Goal: Complete application form

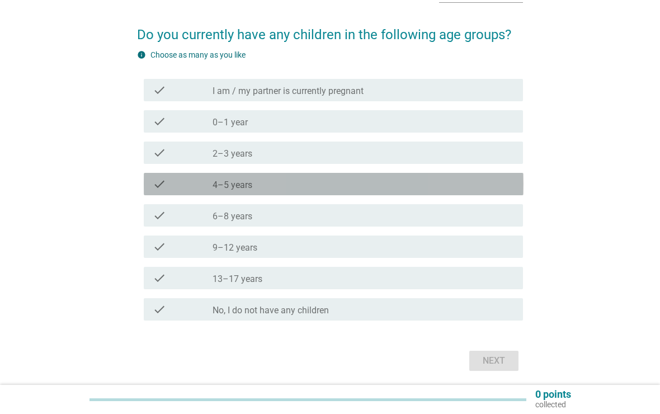
scroll to position [68, 0]
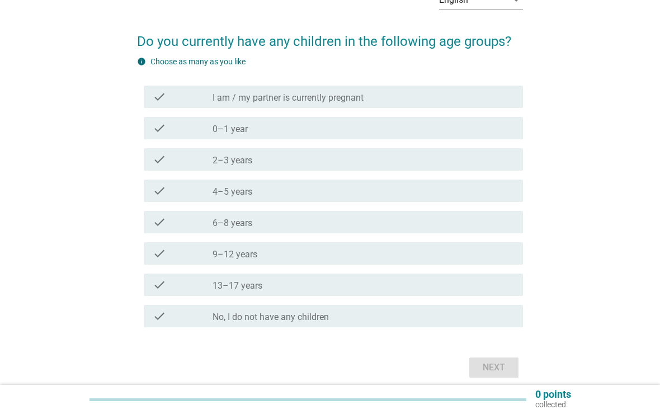
click at [466, 199] on div "check check_box_outline_blank 4–5 years" at bounding box center [334, 191] width 380 height 22
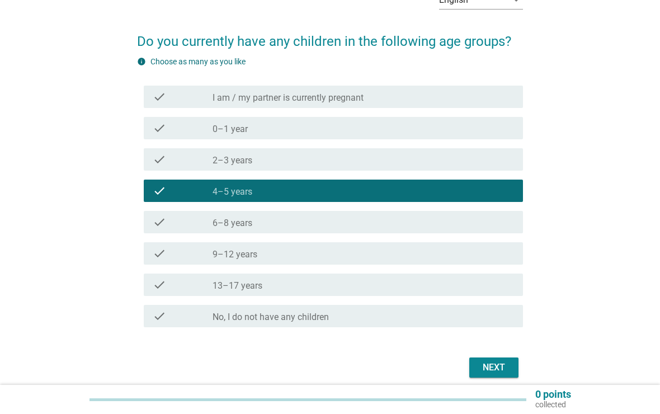
click at [456, 180] on div "check check_box_outline_blank 4–5 years" at bounding box center [334, 191] width 380 height 22
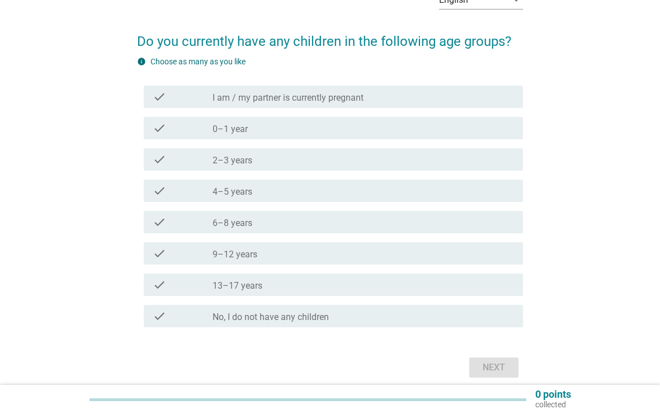
click at [461, 163] on div "check_box_outline_blank 2–3 years" at bounding box center [363, 159] width 301 height 13
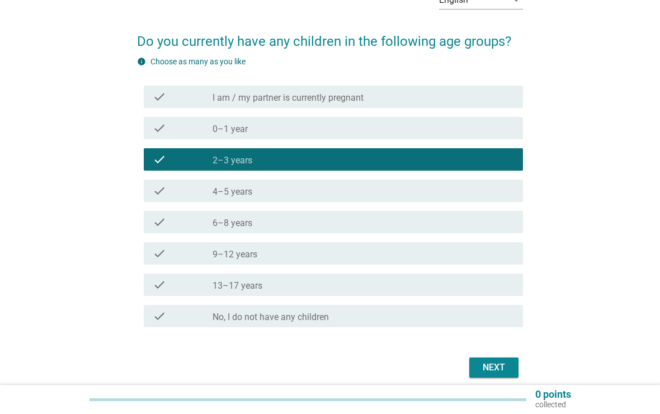
click at [470, 189] on div "check_box_outline_blank 4–5 years" at bounding box center [363, 190] width 301 height 13
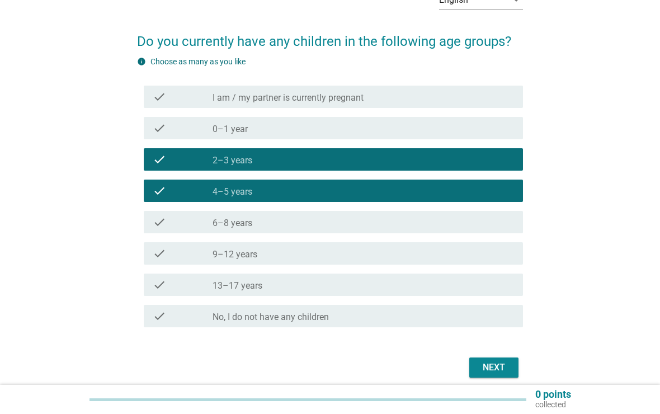
click at [493, 365] on div "Next" at bounding box center [493, 367] width 31 height 13
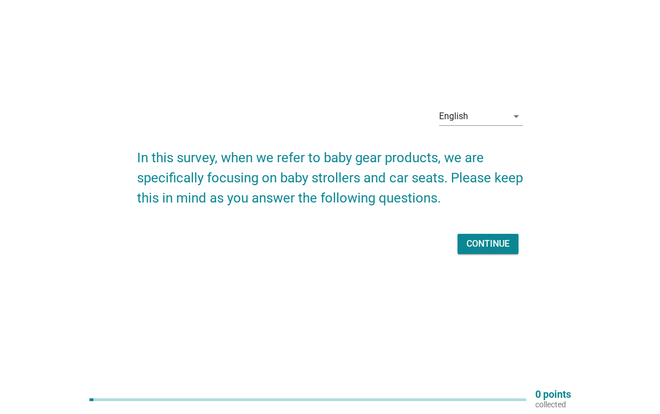
scroll to position [0, 0]
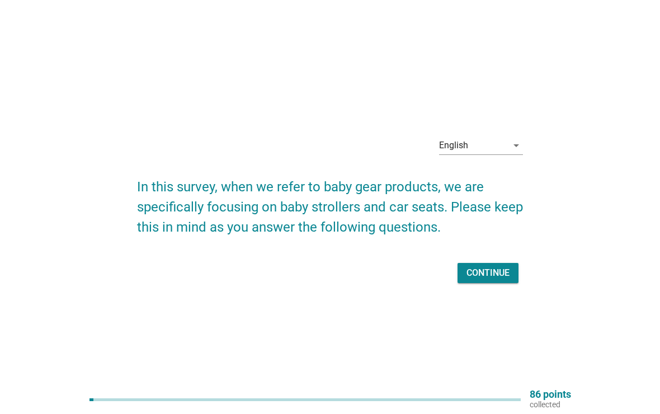
click at [498, 271] on div "Continue" at bounding box center [487, 272] width 43 height 13
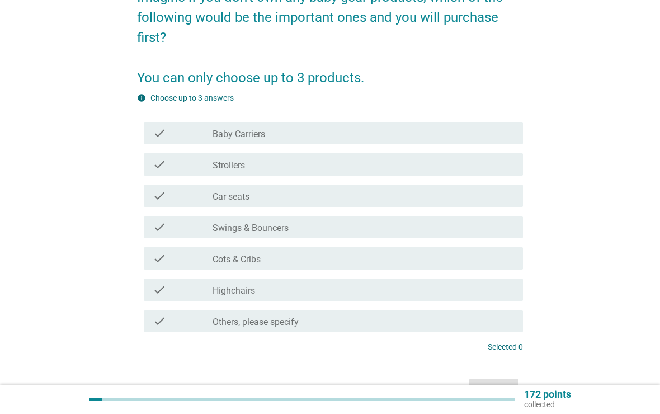
scroll to position [114, 0]
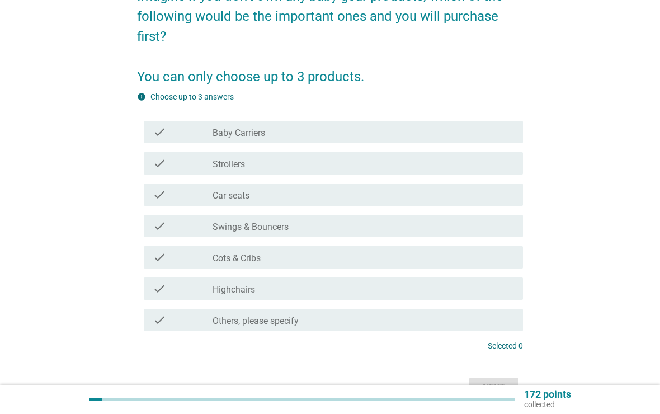
click at [437, 172] on div "check check_box_outline_blank Strollers" at bounding box center [334, 163] width 380 height 22
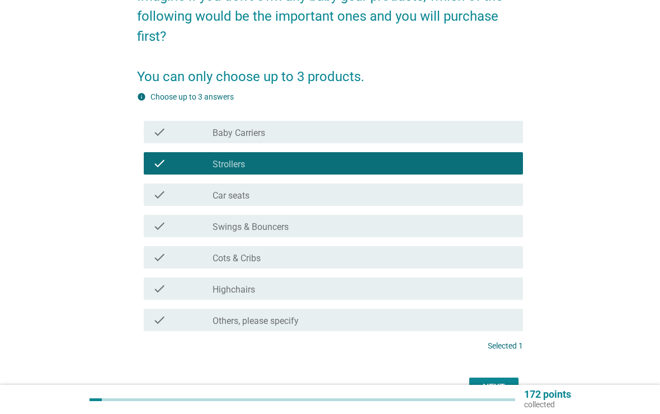
click at [430, 205] on div "check check_box_outline_blank Car seats" at bounding box center [334, 194] width 380 height 22
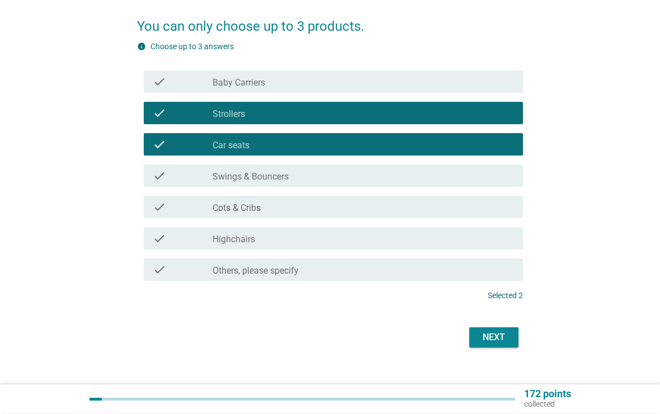
scroll to position [164, 0]
click at [510, 345] on button "Next" at bounding box center [493, 337] width 49 height 20
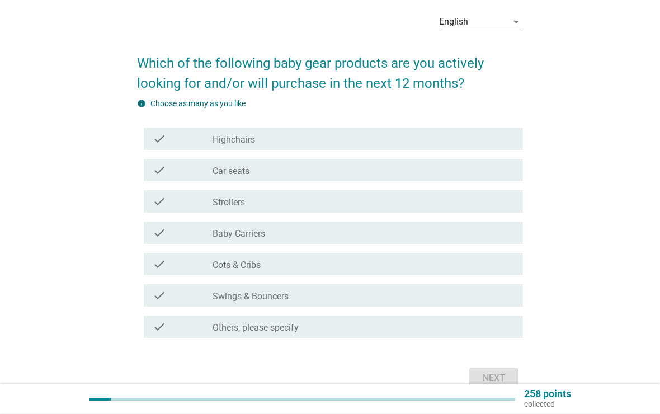
scroll to position [46, 0]
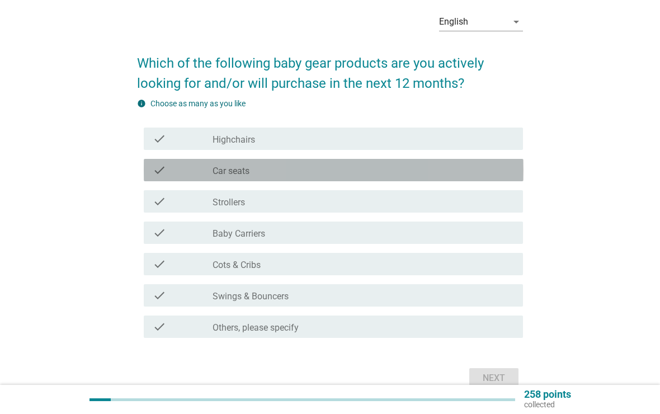
click at [467, 168] on div "check_box_outline_blank Car seats" at bounding box center [363, 169] width 301 height 13
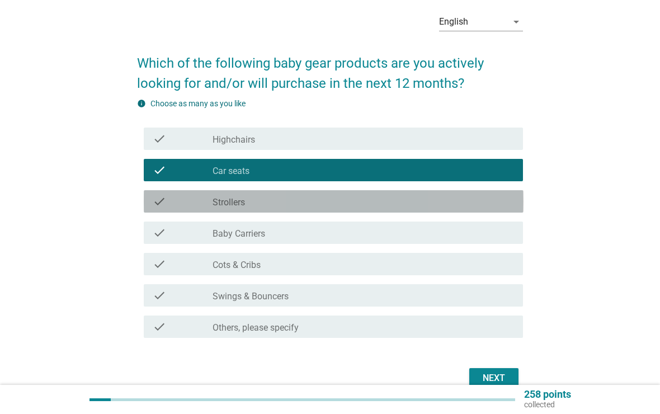
click at [476, 197] on div "check_box_outline_blank Strollers" at bounding box center [363, 201] width 301 height 13
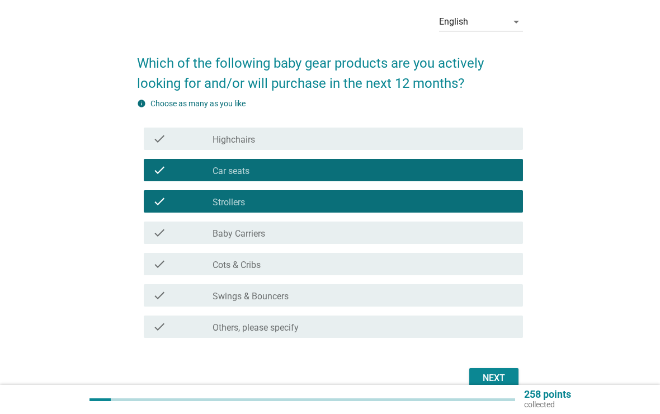
click at [510, 378] on div "Next" at bounding box center [493, 377] width 31 height 13
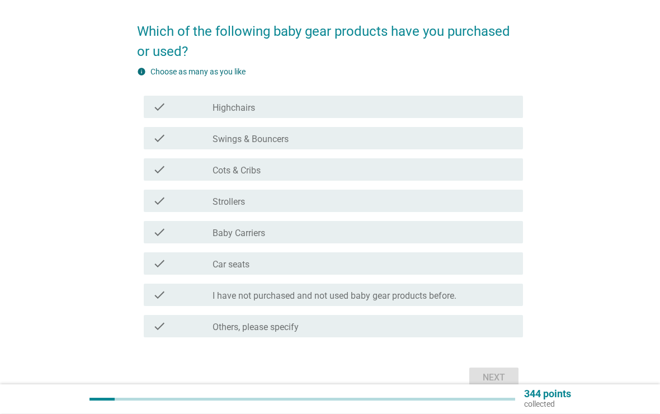
scroll to position [78, 0]
click at [463, 209] on div "check check_box_outline_blank Strollers" at bounding box center [334, 201] width 380 height 22
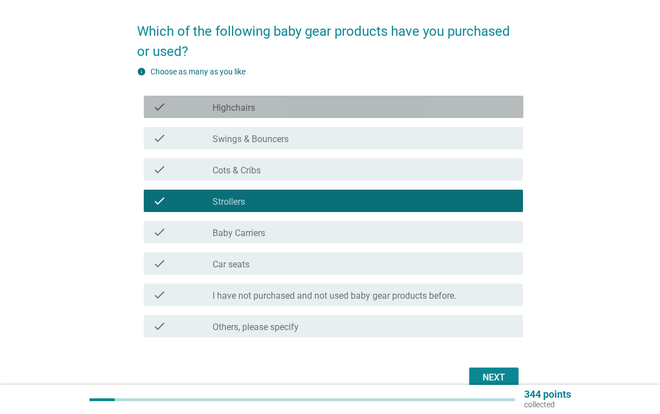
click at [485, 113] on div "check_box_outline_blank Highchairs" at bounding box center [363, 106] width 301 height 13
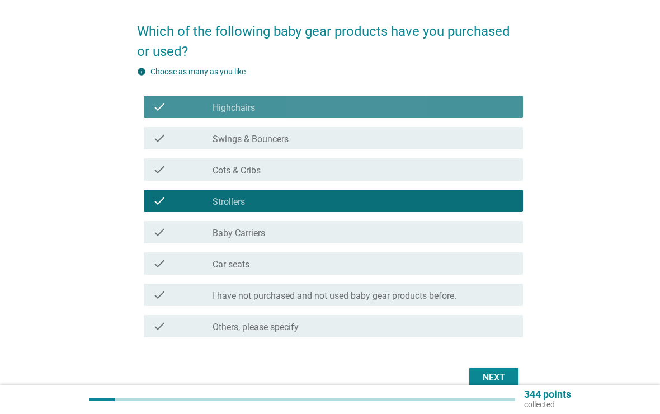
click at [488, 110] on div "check_box_outline_blank Highchairs" at bounding box center [363, 106] width 301 height 13
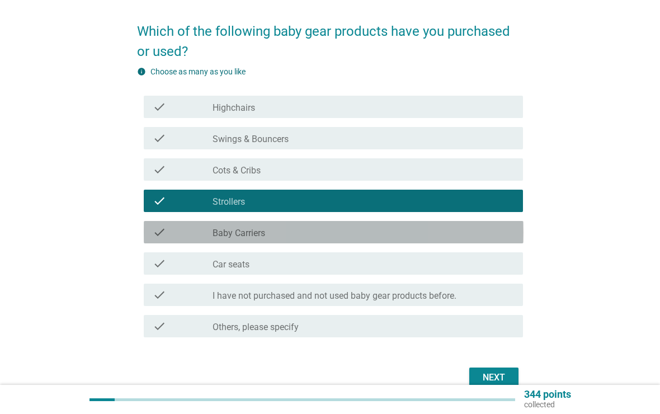
scroll to position [74, 0]
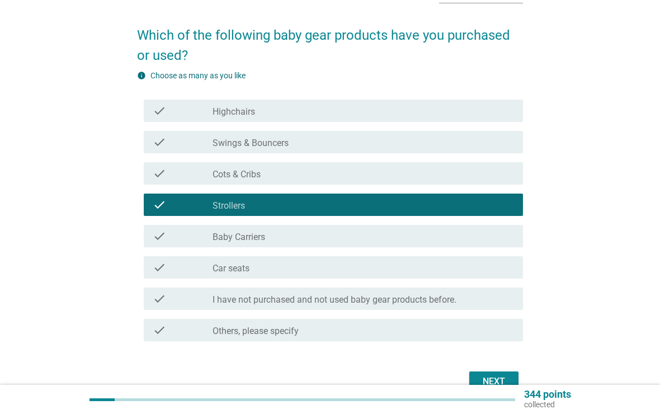
click at [455, 275] on div "check check_box_outline_blank Car seats" at bounding box center [334, 267] width 380 height 22
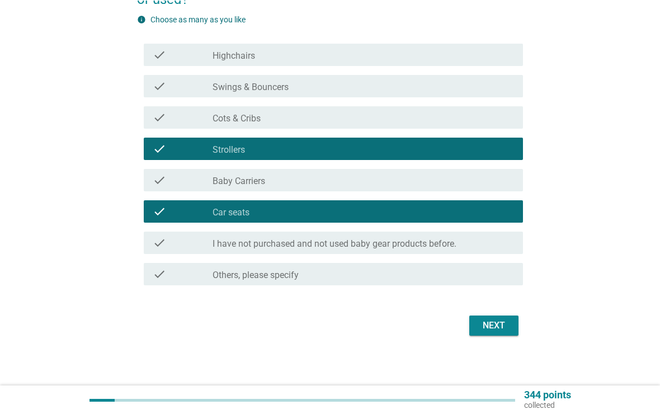
scroll to position [130, 0]
click at [504, 326] on div "Next" at bounding box center [493, 325] width 31 height 13
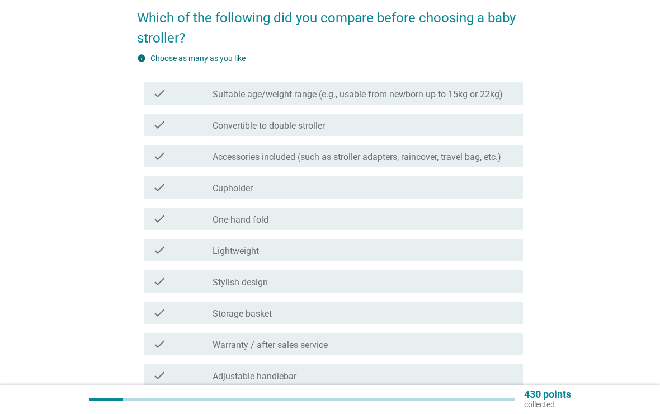
scroll to position [97, 0]
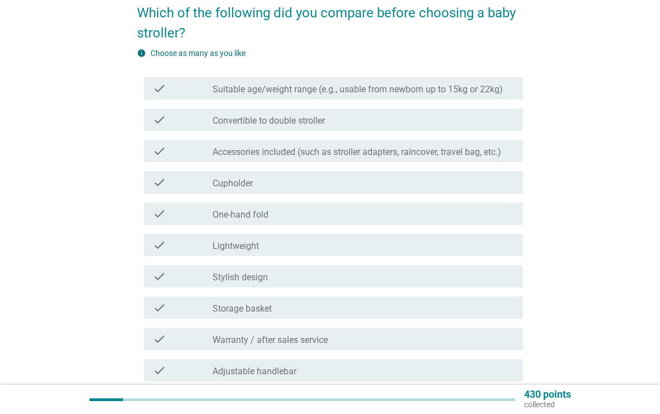
click at [481, 89] on label "Suitable age/weight range (e.g., usable from newborn up to 15kg or 22kg)" at bounding box center [358, 89] width 290 height 11
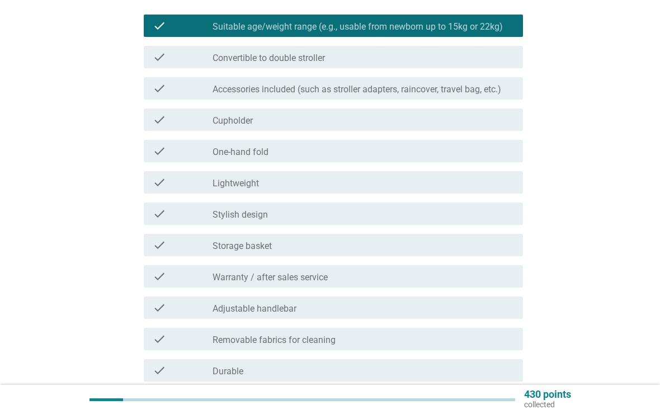
scroll to position [156, 0]
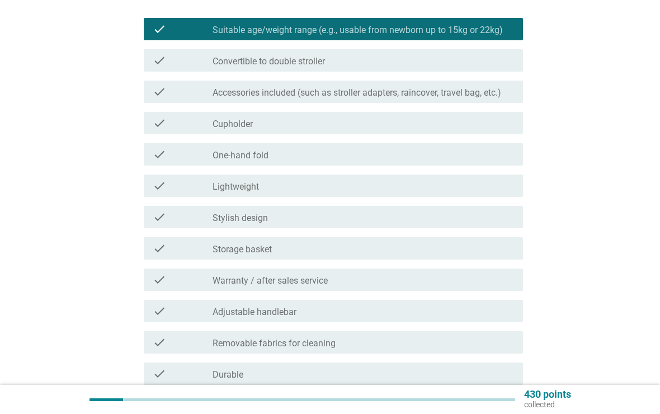
click at [475, 62] on div "check_box_outline_blank Convertible to double stroller" at bounding box center [363, 60] width 301 height 13
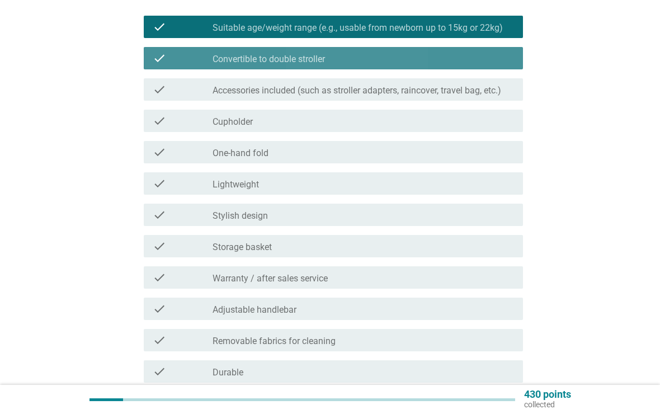
click at [484, 56] on div "check_box_outline_blank Convertible to double stroller" at bounding box center [363, 57] width 301 height 13
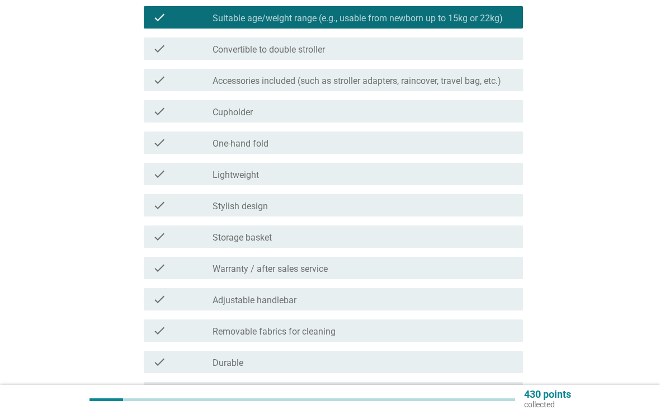
click at [469, 172] on div "check_box_outline_blank Lightweight" at bounding box center [363, 173] width 301 height 13
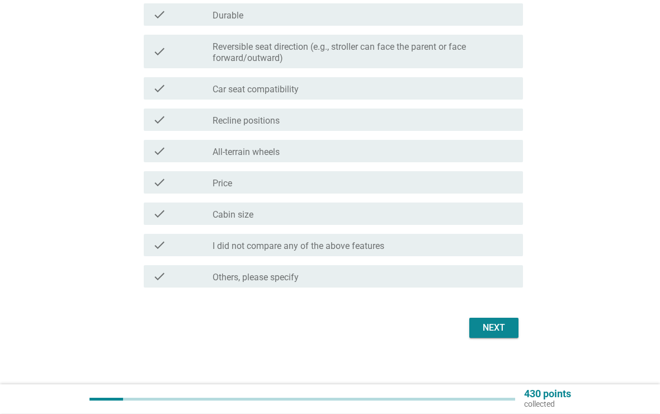
scroll to position [522, 0]
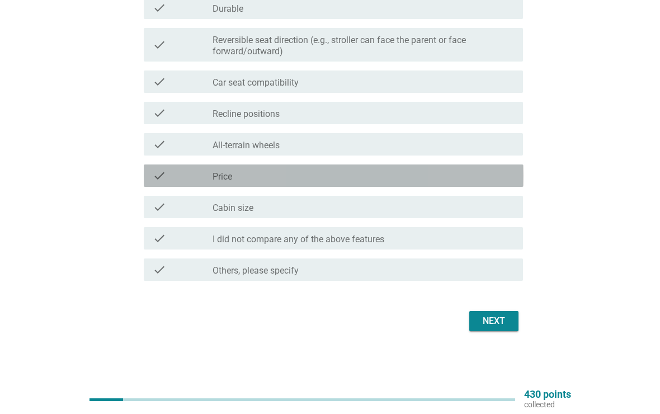
click at [454, 181] on div "check_box_outline_blank Price" at bounding box center [363, 175] width 301 height 13
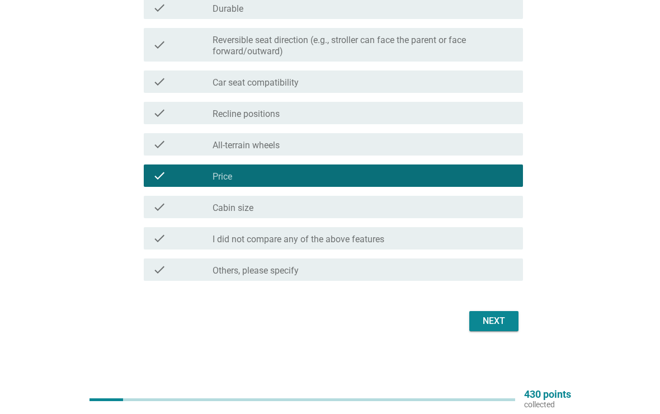
click at [506, 313] on button "Next" at bounding box center [493, 321] width 49 height 20
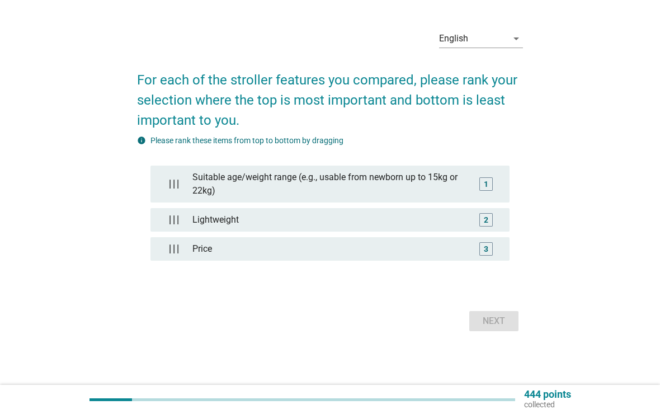
scroll to position [0, 0]
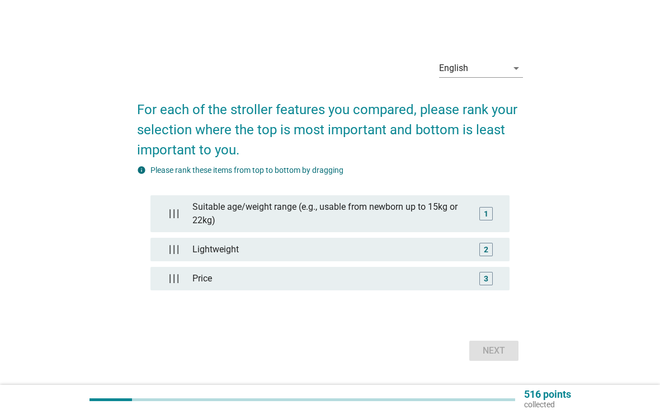
click at [486, 232] on div "Suitable age/weight range (e.g., usable from newborn up to 15kg or 22kg) 1" at bounding box center [330, 213] width 360 height 37
click at [488, 252] on div "2" at bounding box center [486, 250] width 4 height 12
click at [487, 281] on div "3" at bounding box center [486, 279] width 4 height 12
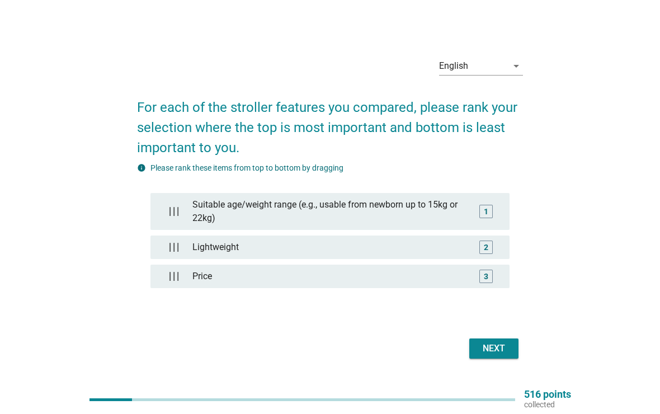
click at [511, 345] on button "Next" at bounding box center [493, 348] width 49 height 20
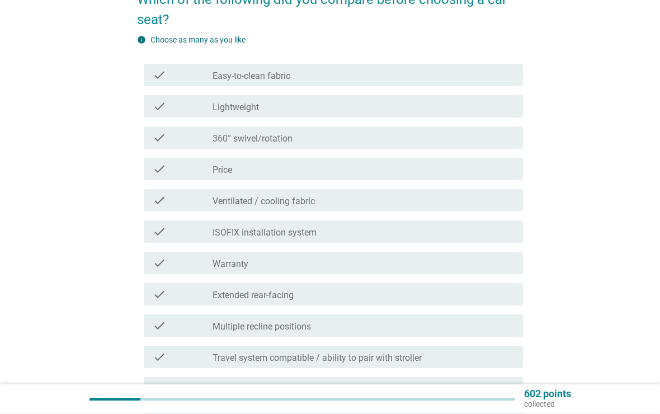
scroll to position [110, 0]
click at [477, 110] on div "check_box_outline_blank Lightweight" at bounding box center [363, 106] width 301 height 13
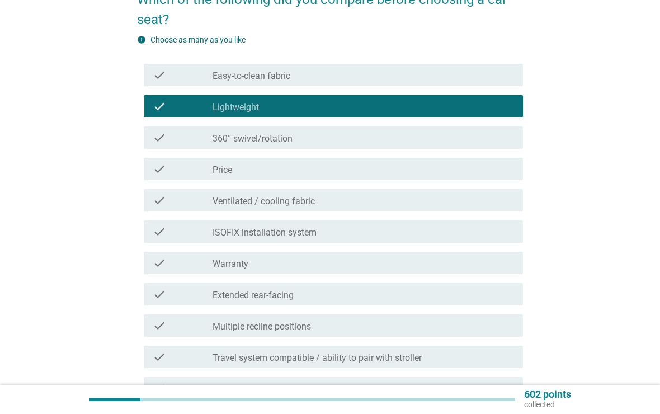
click at [494, 85] on div "check check_box_outline_blank Easy-to-clean fabric" at bounding box center [334, 75] width 380 height 22
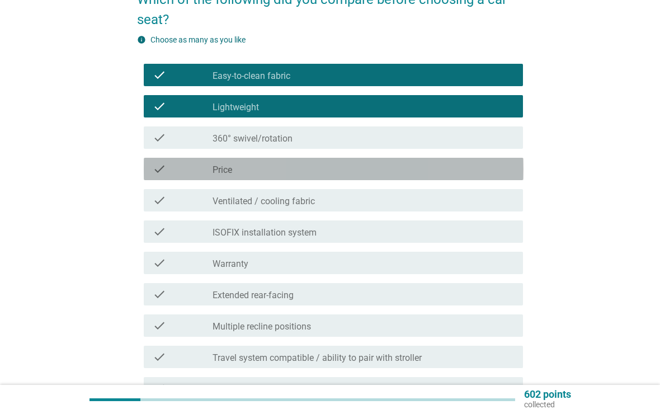
click at [474, 176] on div "check check_box_outline_blank Price" at bounding box center [334, 169] width 380 height 22
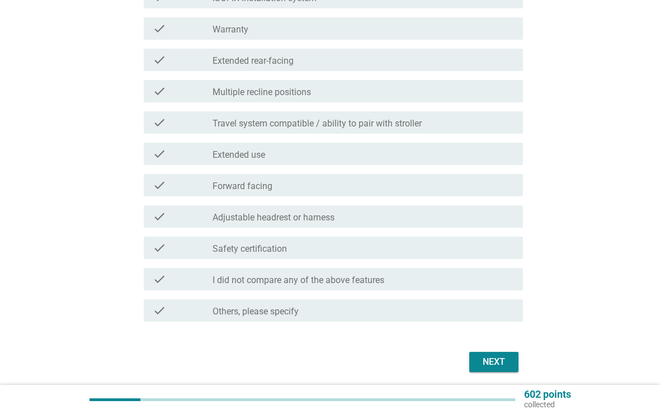
scroll to position [343, 0]
click at [474, 31] on div "check_box_outline_blank Warranty" at bounding box center [363, 29] width 301 height 13
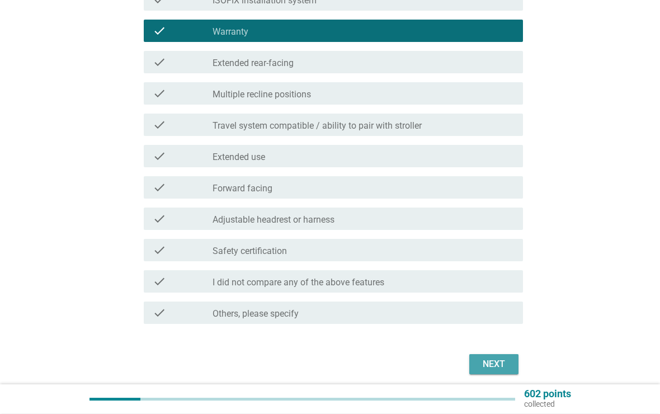
scroll to position [343, 0]
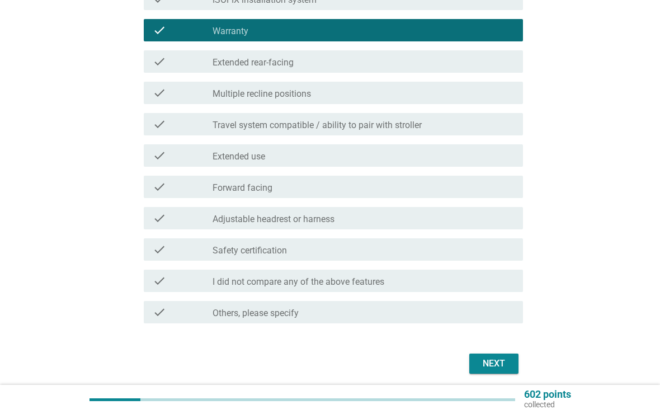
click at [491, 362] on div "Next" at bounding box center [493, 363] width 31 height 13
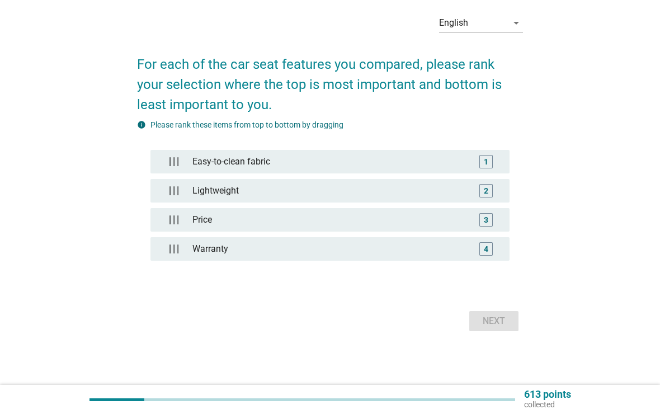
scroll to position [0, 0]
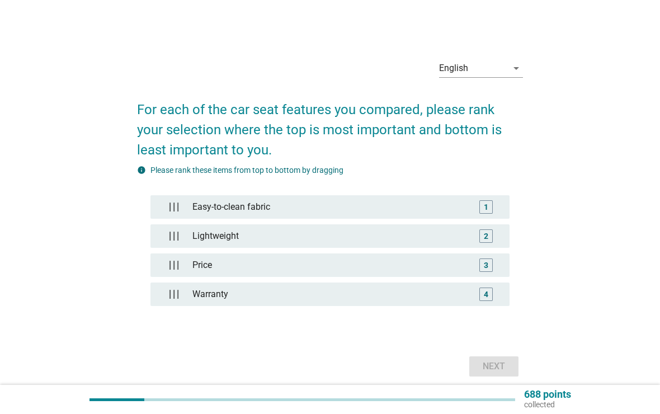
click at [494, 298] on div "4" at bounding box center [486, 293] width 29 height 13
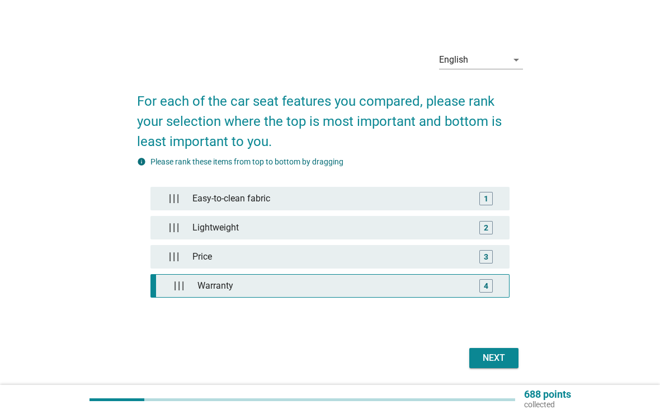
scroll to position [8, 0]
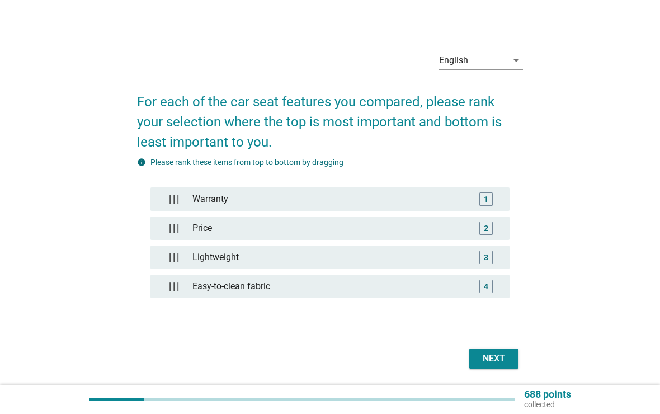
click at [487, 367] on button "Next" at bounding box center [493, 358] width 49 height 20
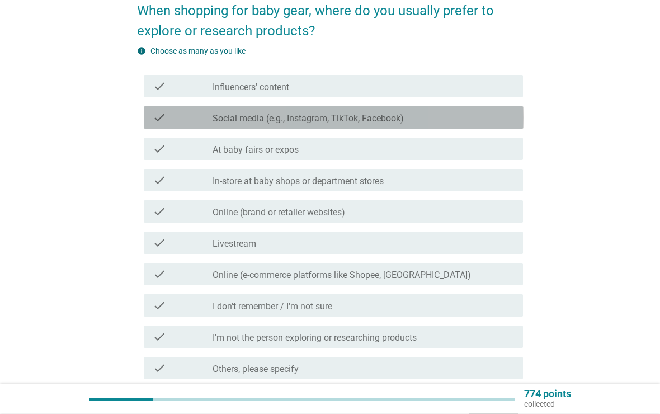
scroll to position [100, 0]
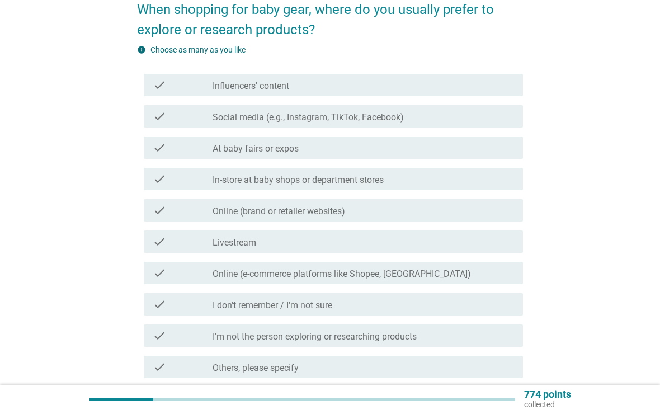
click at [489, 124] on div "check check_box_outline_blank Social media (e.g., Instagram, TikTok, Facebook)" at bounding box center [334, 116] width 380 height 22
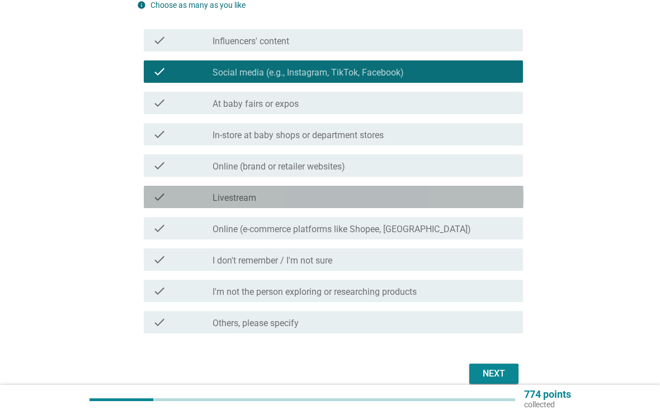
scroll to position [148, 0]
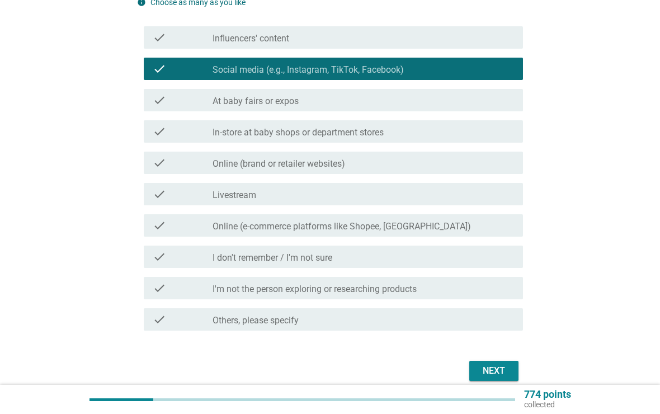
click at [477, 168] on div "check_box_outline_blank Online (brand or retailer websites)" at bounding box center [363, 162] width 301 height 13
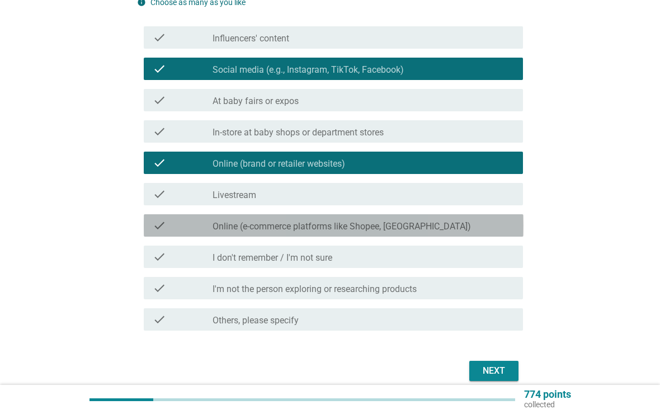
click at [484, 227] on div "check_box_outline_blank Online (e-commerce platforms like Shopee, Lazada)" at bounding box center [363, 225] width 301 height 13
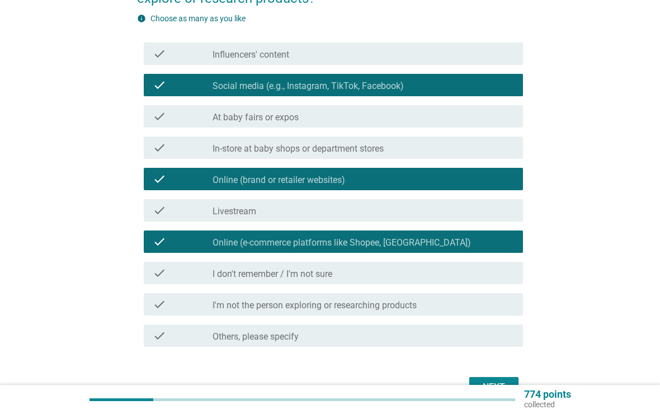
scroll to position [197, 0]
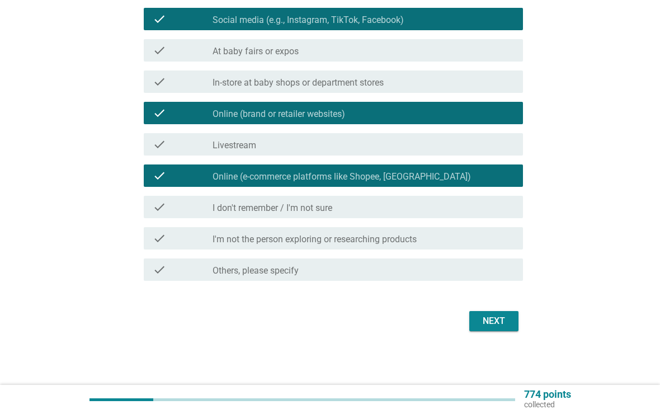
click at [500, 323] on div "Next" at bounding box center [493, 320] width 31 height 13
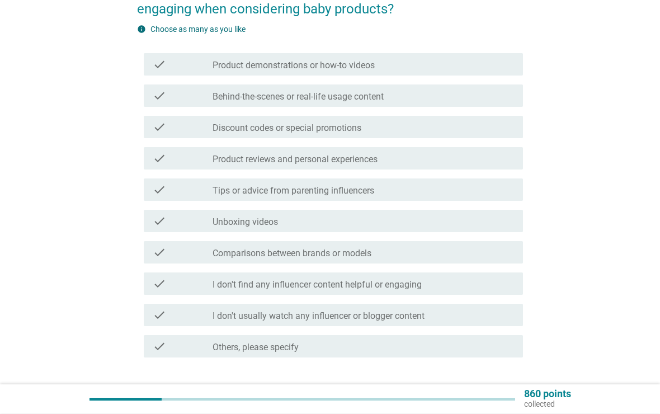
scroll to position [125, 0]
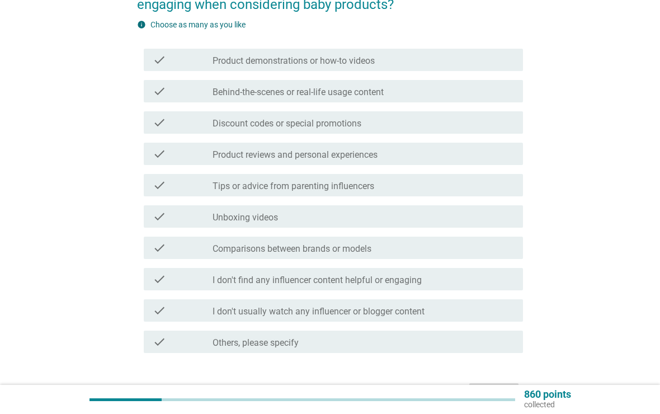
click at [478, 55] on div "check_box_outline_blank Product demonstrations or how-to videos" at bounding box center [363, 59] width 301 height 13
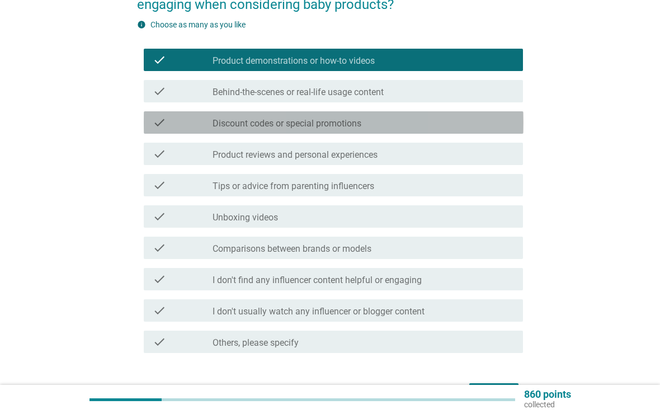
click at [475, 126] on div "check_box_outline_blank Discount codes or special promotions" at bounding box center [363, 122] width 301 height 13
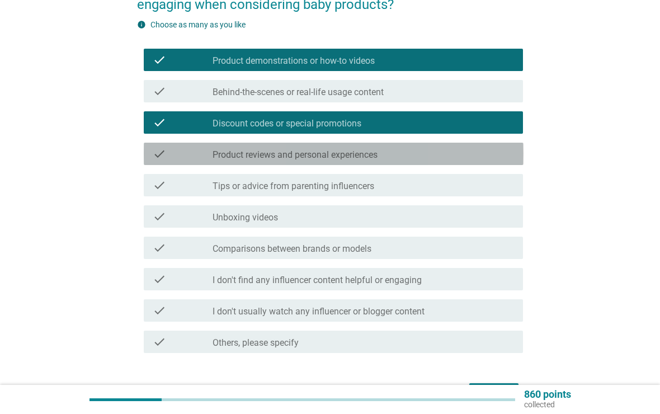
click at [481, 159] on div "check_box_outline_blank Product reviews and personal experiences" at bounding box center [363, 153] width 301 height 13
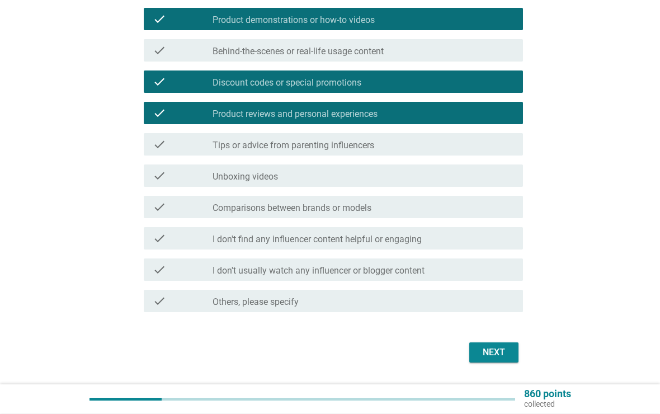
scroll to position [166, 0]
click at [479, 208] on div "check_box_outline_blank Comparisons between brands or models" at bounding box center [363, 206] width 301 height 13
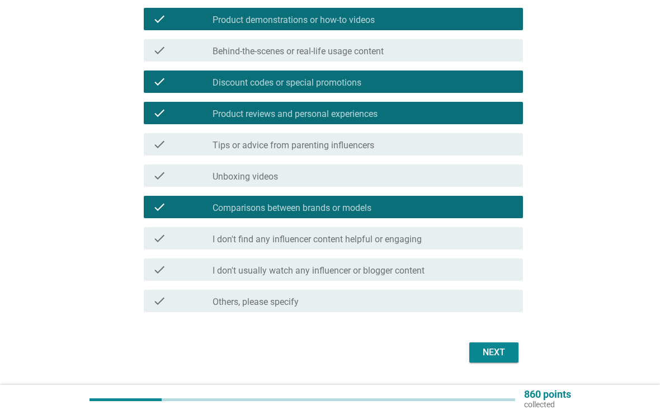
click at [499, 355] on div "Next" at bounding box center [493, 352] width 31 height 13
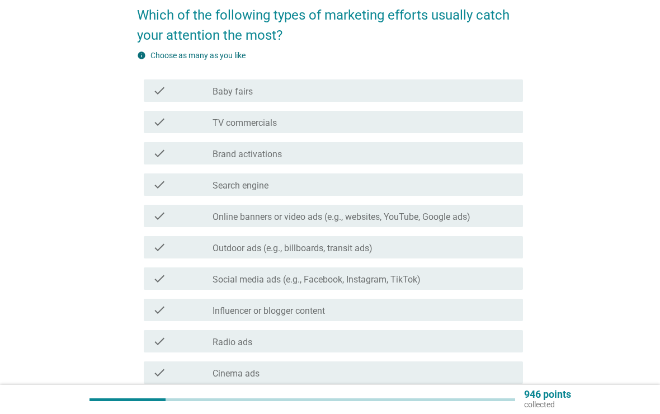
scroll to position [100, 0]
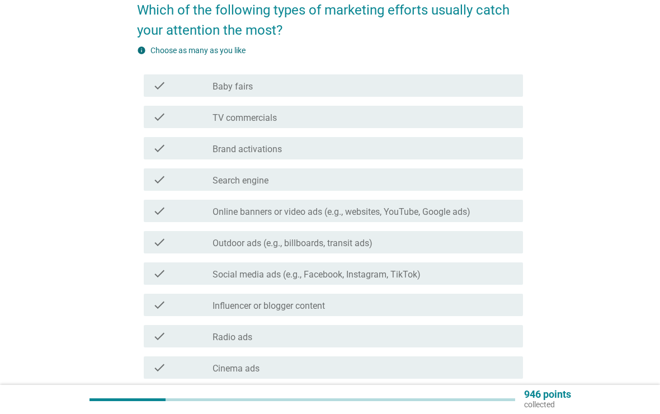
click at [462, 96] on div "check check_box_outline_blank Baby fairs" at bounding box center [334, 85] width 380 height 22
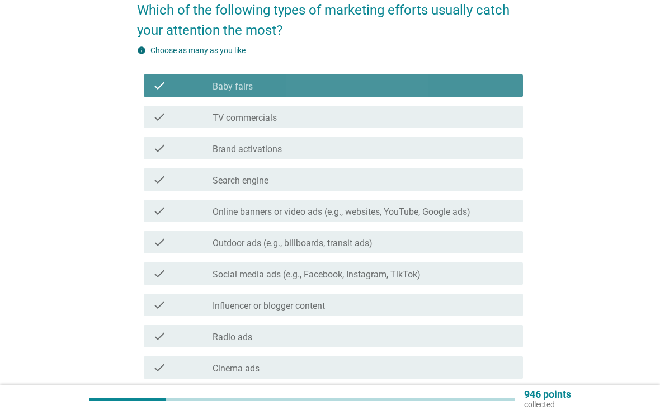
click at [477, 94] on div "check check_box_outline_blank Baby fairs" at bounding box center [334, 85] width 380 height 22
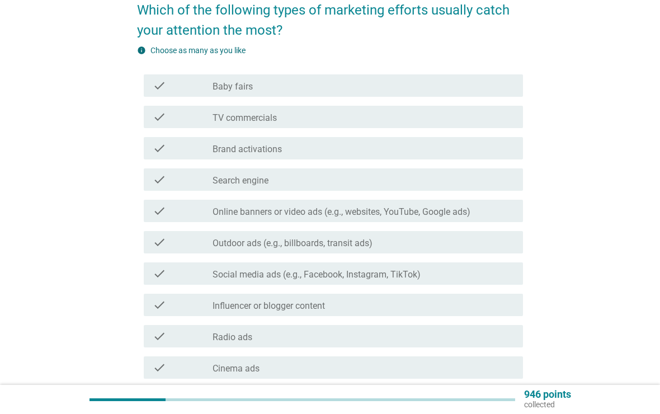
click at [469, 134] on div "check check_box_outline_blank Brand activations" at bounding box center [330, 148] width 386 height 31
click at [460, 126] on div "check check_box_outline_blank TV commercials" at bounding box center [334, 117] width 380 height 22
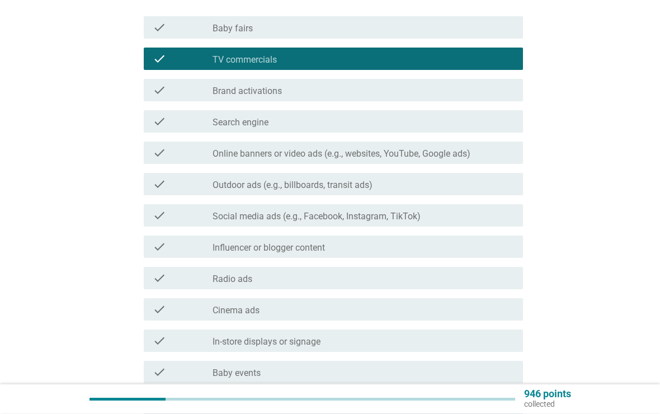
scroll to position [163, 0]
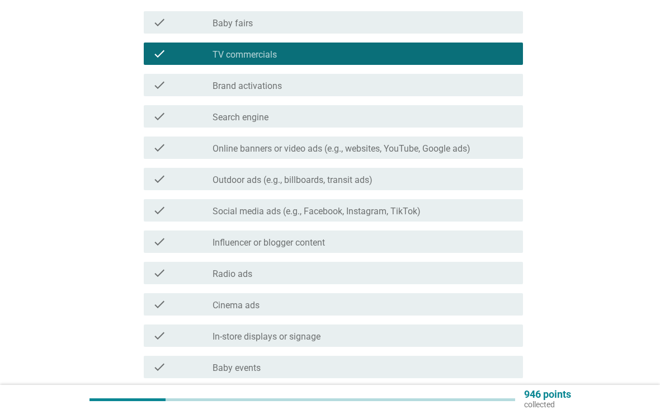
click at [488, 158] on div "check check_box_outline_blank Online banners or video ads (e.g., websites, YouT…" at bounding box center [334, 147] width 380 height 22
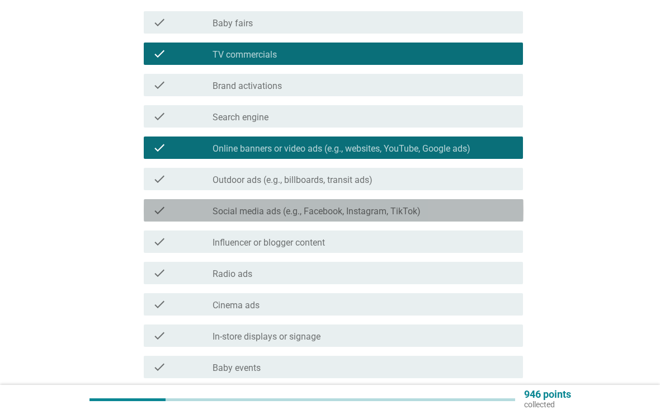
click at [478, 200] on div "check check_box_outline_blank Social media ads (e.g., Facebook, Instagram, TikT…" at bounding box center [334, 210] width 380 height 22
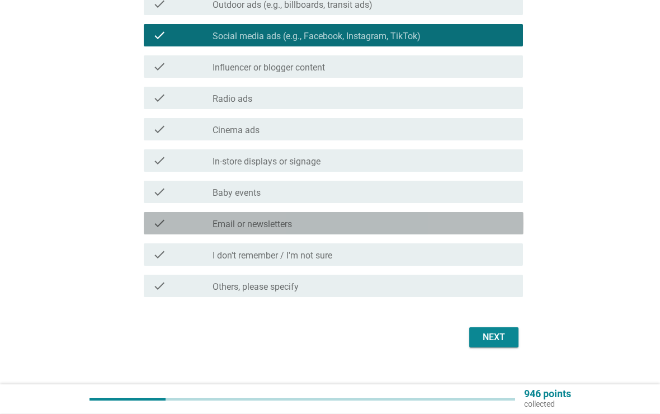
scroll to position [338, 0]
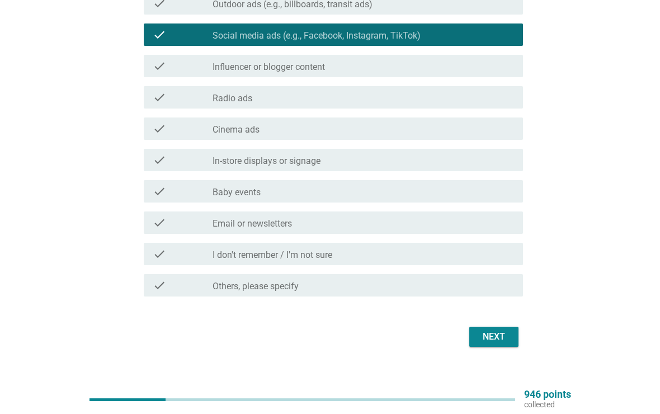
click at [475, 187] on div "check_box_outline_blank Baby events" at bounding box center [363, 191] width 301 height 13
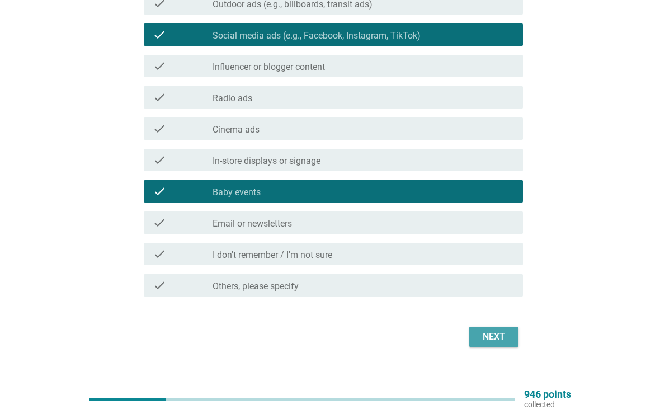
click at [507, 333] on div "Next" at bounding box center [493, 336] width 31 height 13
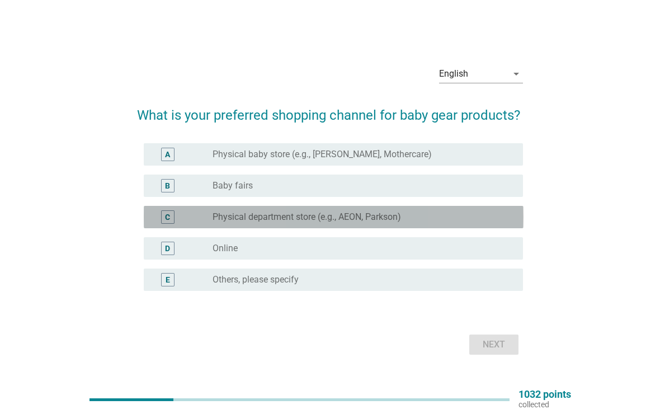
click at [474, 223] on div "radio_button_unchecked Physical department store (e.g., AEON, Parkson)" at bounding box center [363, 216] width 301 height 13
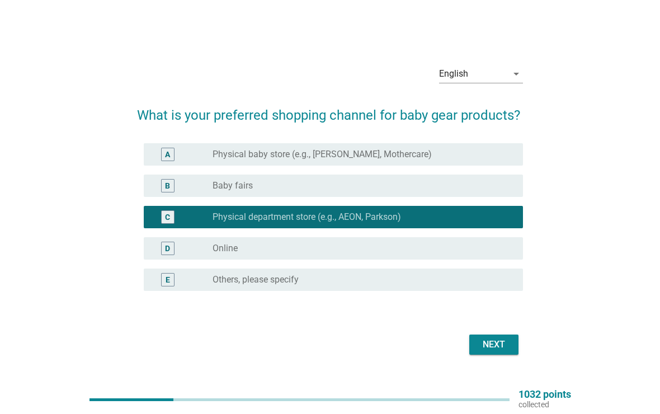
click at [500, 340] on div "Next" at bounding box center [493, 344] width 31 height 13
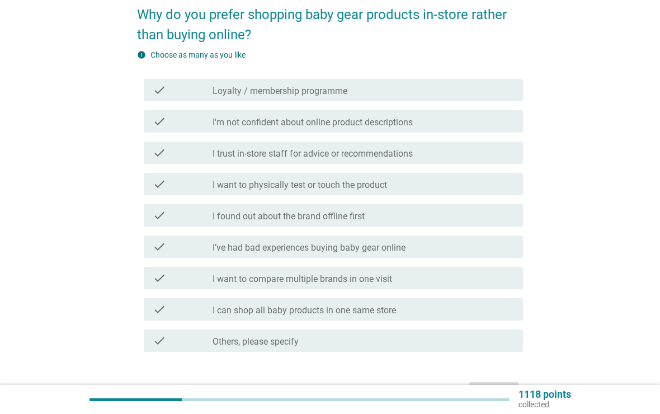
scroll to position [96, 0]
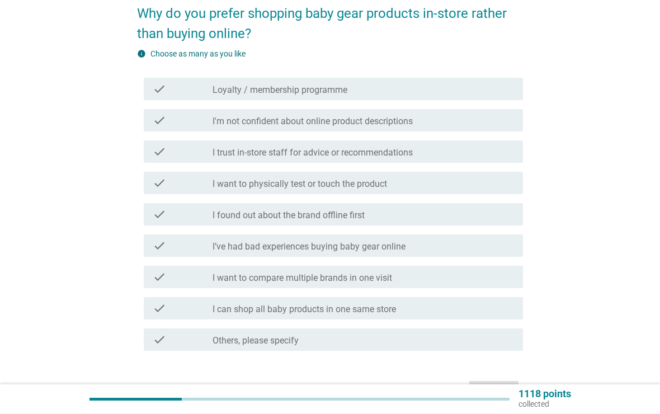
click at [495, 161] on div "check check_box_outline_blank I trust in-store staff for advice or recommendati…" at bounding box center [334, 152] width 380 height 22
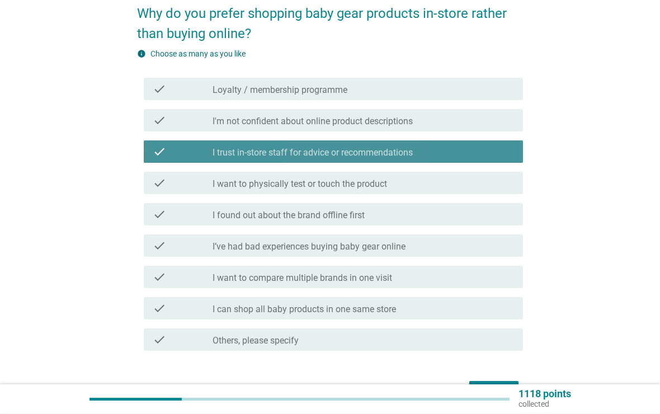
scroll to position [96, 0]
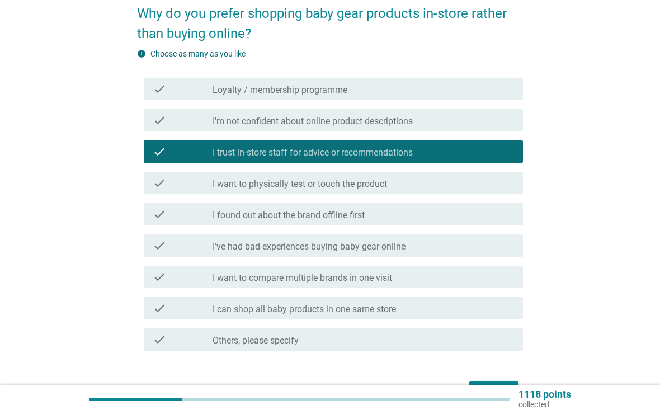
click at [488, 185] on div "check_box_outline_blank I want to physically test or touch the product" at bounding box center [363, 182] width 301 height 13
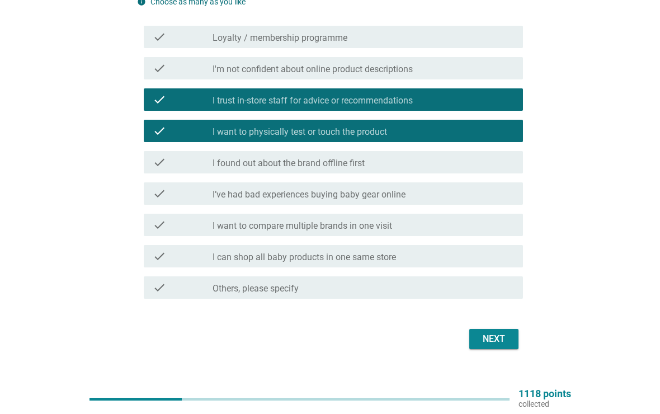
scroll to position [148, 0]
click at [478, 232] on div "check check_box_outline_blank I want to compare multiple brands in one visit" at bounding box center [334, 225] width 380 height 22
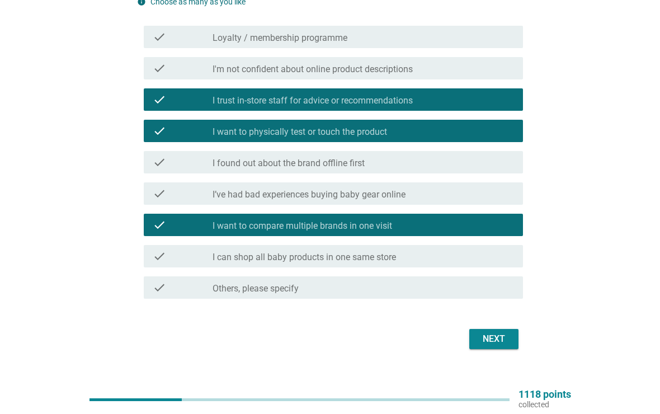
click at [496, 347] on button "Next" at bounding box center [493, 339] width 49 height 20
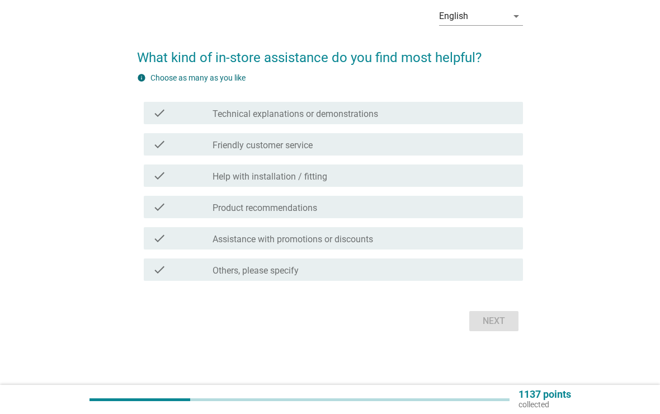
scroll to position [0, 0]
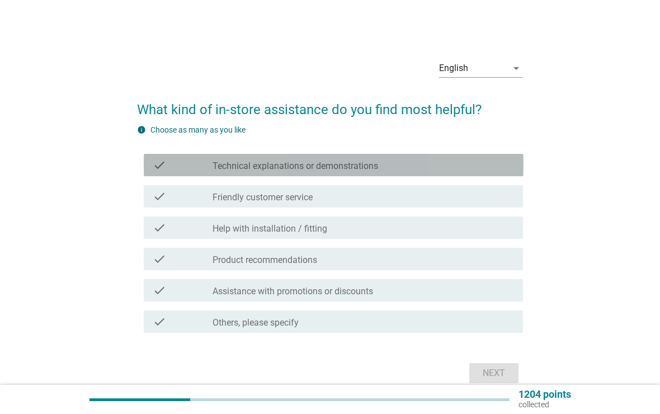
click at [477, 163] on div "check_box_outline_blank Technical explanations or demonstrations" at bounding box center [363, 164] width 301 height 13
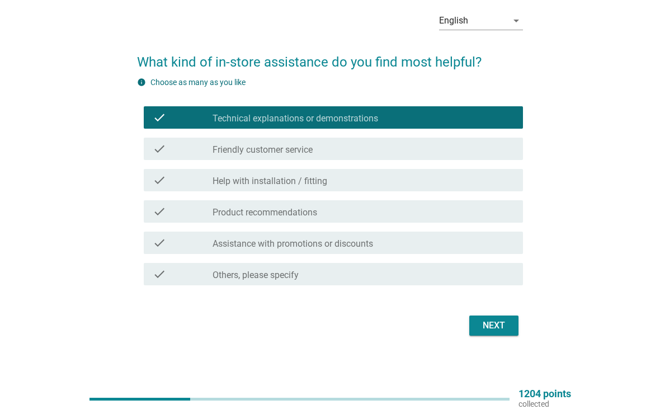
scroll to position [48, 0]
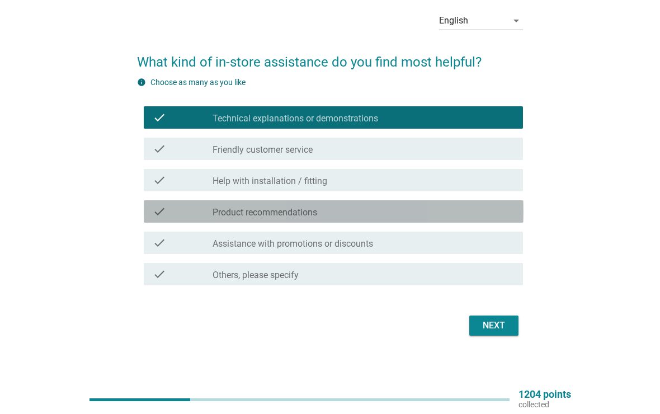
click at [466, 214] on div "check_box_outline_blank Product recommendations" at bounding box center [363, 211] width 301 height 13
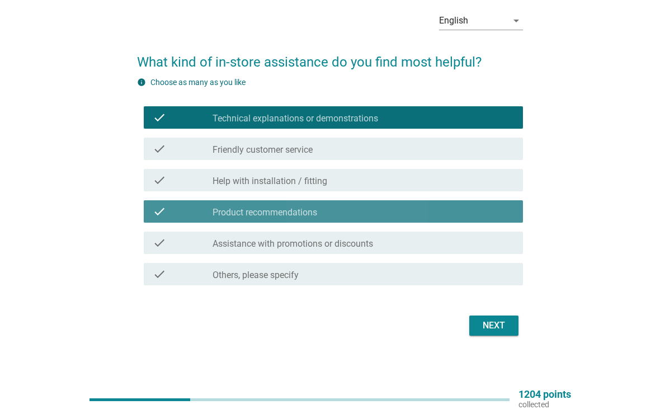
click at [472, 215] on div "check_box_outline_blank Product recommendations" at bounding box center [363, 211] width 301 height 13
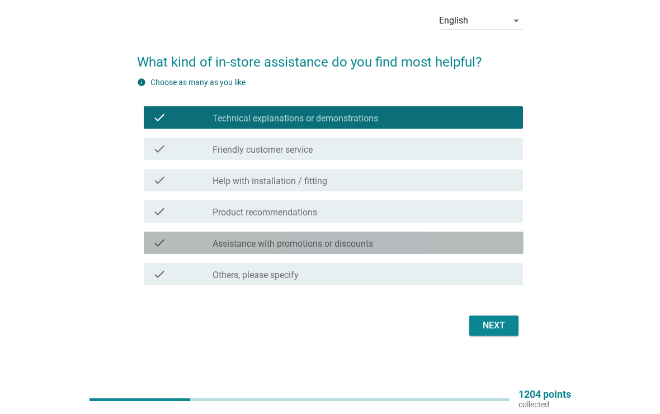
click at [475, 247] on div "check_box_outline_blank Assistance with promotions or discounts" at bounding box center [363, 242] width 301 height 13
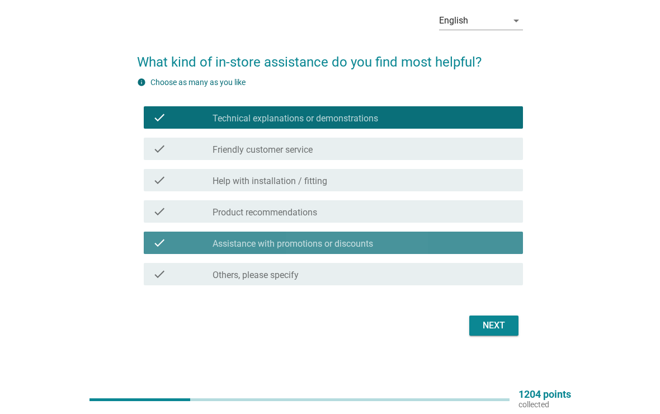
click at [478, 244] on div "check_box_outline_blank Assistance with promotions or discounts" at bounding box center [363, 242] width 301 height 13
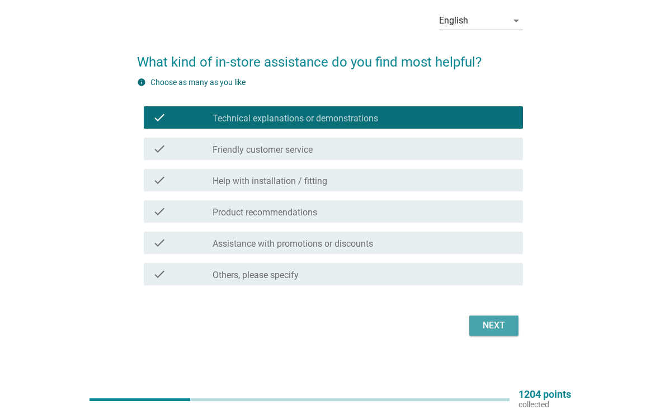
click at [502, 327] on div "Next" at bounding box center [493, 325] width 31 height 13
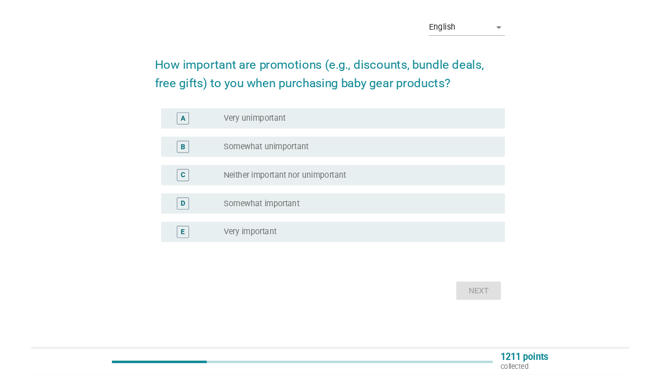
scroll to position [0, 0]
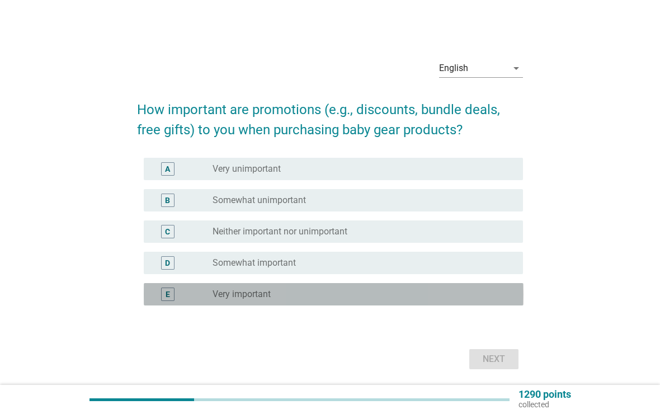
click at [483, 303] on div "E radio_button_unchecked Very important" at bounding box center [334, 294] width 380 height 22
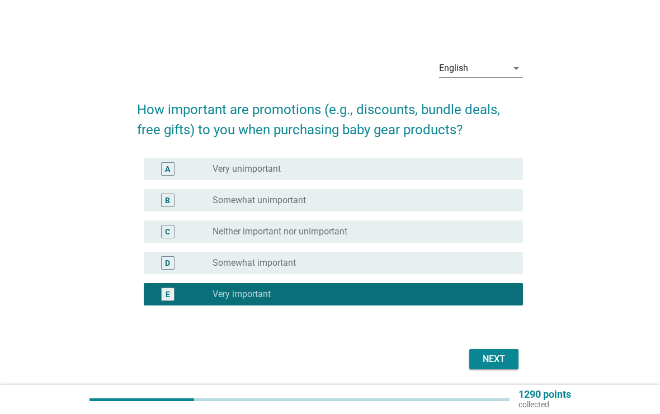
click at [501, 363] on div "Next" at bounding box center [493, 358] width 31 height 13
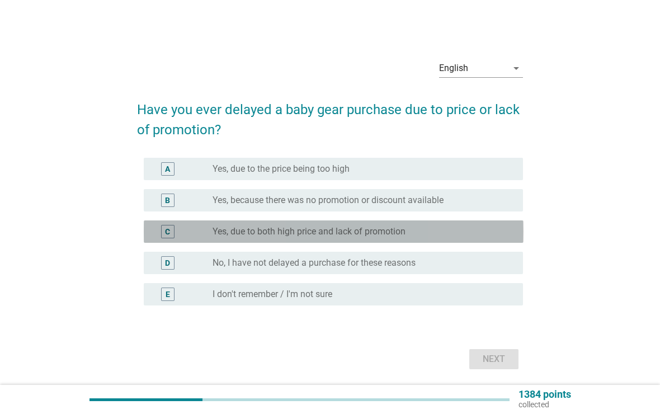
click at [478, 235] on div "radio_button_unchecked Yes, due to both high price and lack of promotion" at bounding box center [359, 231] width 293 height 11
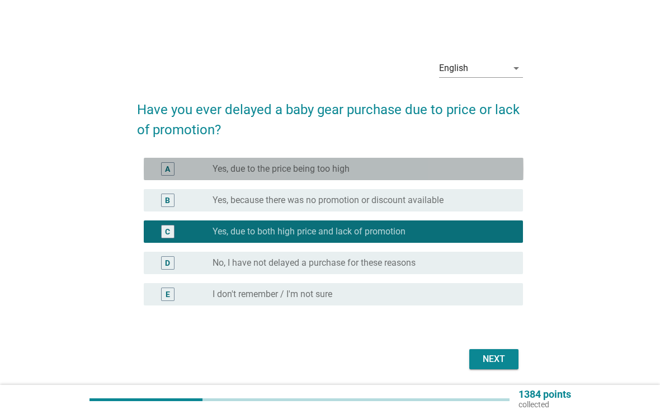
click at [488, 166] on div "radio_button_unchecked Yes, due to the price being too high" at bounding box center [359, 168] width 293 height 11
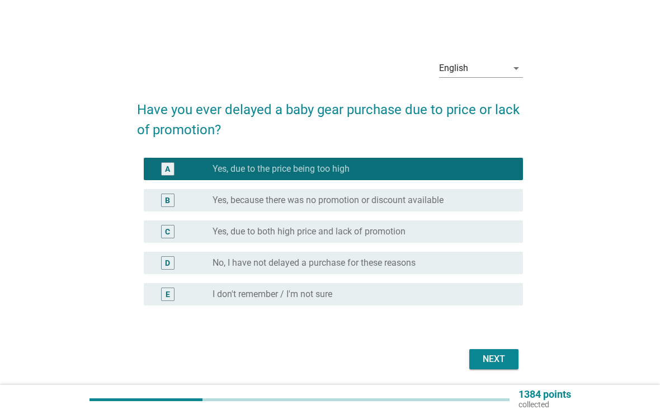
click at [494, 367] on button "Next" at bounding box center [493, 359] width 49 height 20
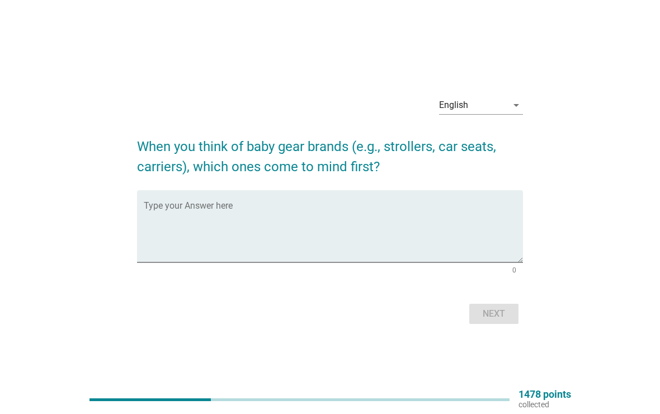
click at [299, 204] on textarea "Type your Answer here" at bounding box center [334, 233] width 380 height 59
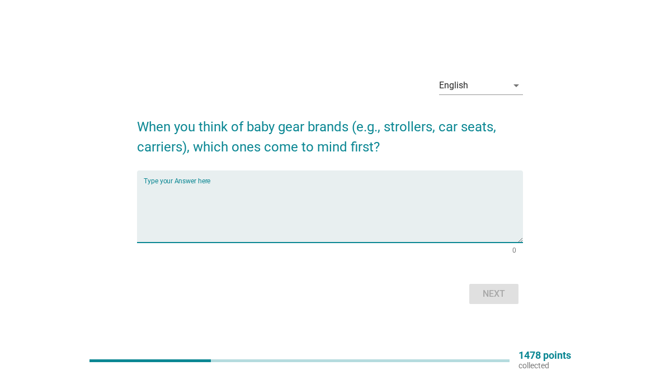
click at [404, 185] on textarea "Type your Answer here" at bounding box center [334, 213] width 380 height 59
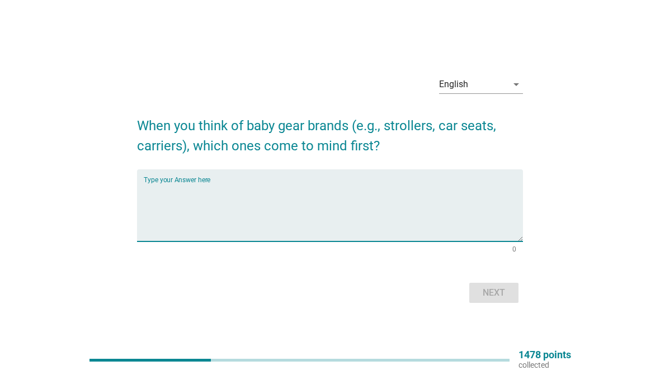
scroll to position [2, 0]
click at [189, 182] on textarea "Type your Answer here" at bounding box center [334, 211] width 380 height 59
click at [195, 188] on textarea "Type your Answer here" at bounding box center [334, 211] width 380 height 59
click at [209, 175] on div "Type your Answer here" at bounding box center [334, 204] width 380 height 72
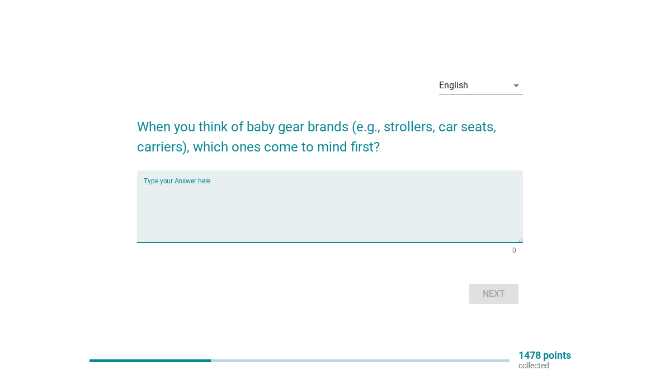
scroll to position [0, 0]
click at [475, 191] on textarea "Type your Answer here" at bounding box center [334, 213] width 380 height 59
click at [224, 176] on div "Type your Answer here" at bounding box center [334, 207] width 380 height 72
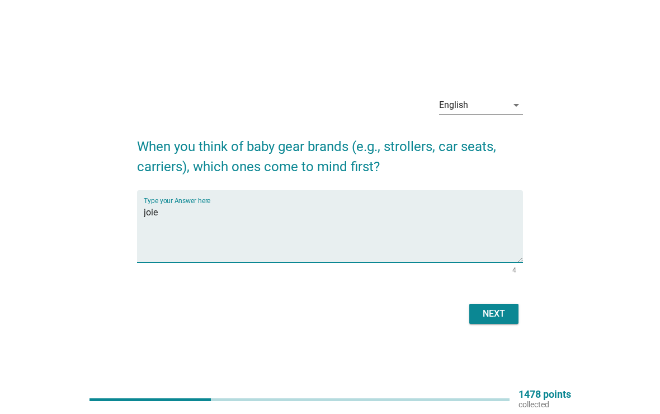
type textarea "joie"
click at [581, 224] on div "English arrow_drop_down When you think of baby gear brands (e.g., strollers, ca…" at bounding box center [330, 207] width 606 height 258
click at [518, 315] on button "Next" at bounding box center [493, 314] width 49 height 20
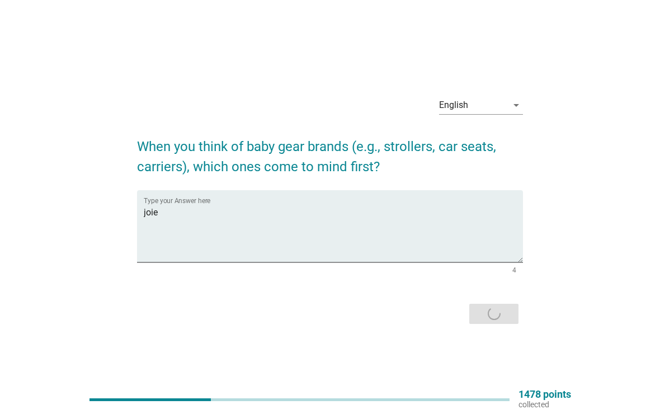
click at [477, 314] on div "Next" at bounding box center [330, 313] width 386 height 27
